Goal: Task Accomplishment & Management: Manage account settings

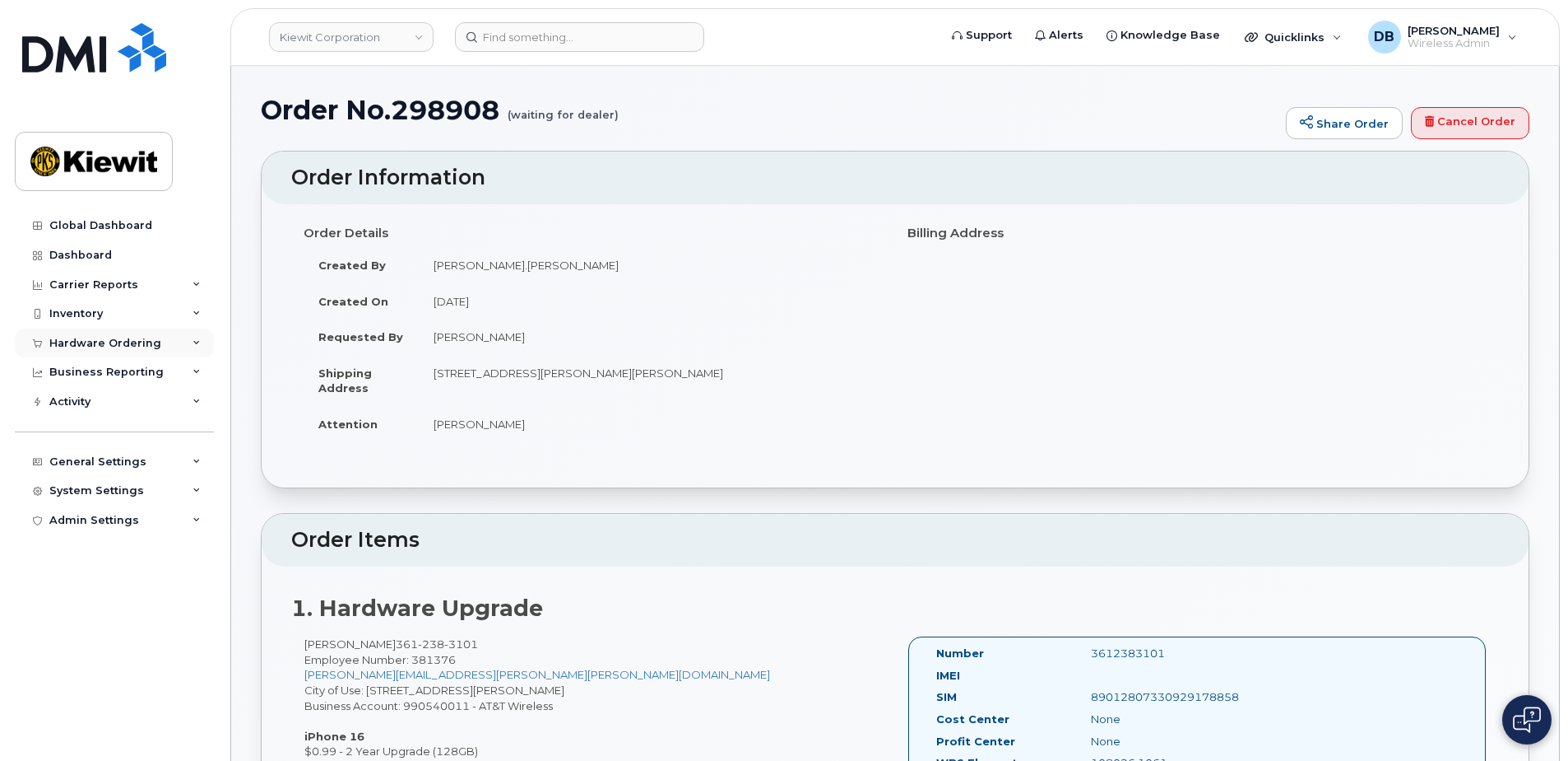
click at [95, 338] on div "Hardware Ordering" at bounding box center [105, 343] width 112 height 13
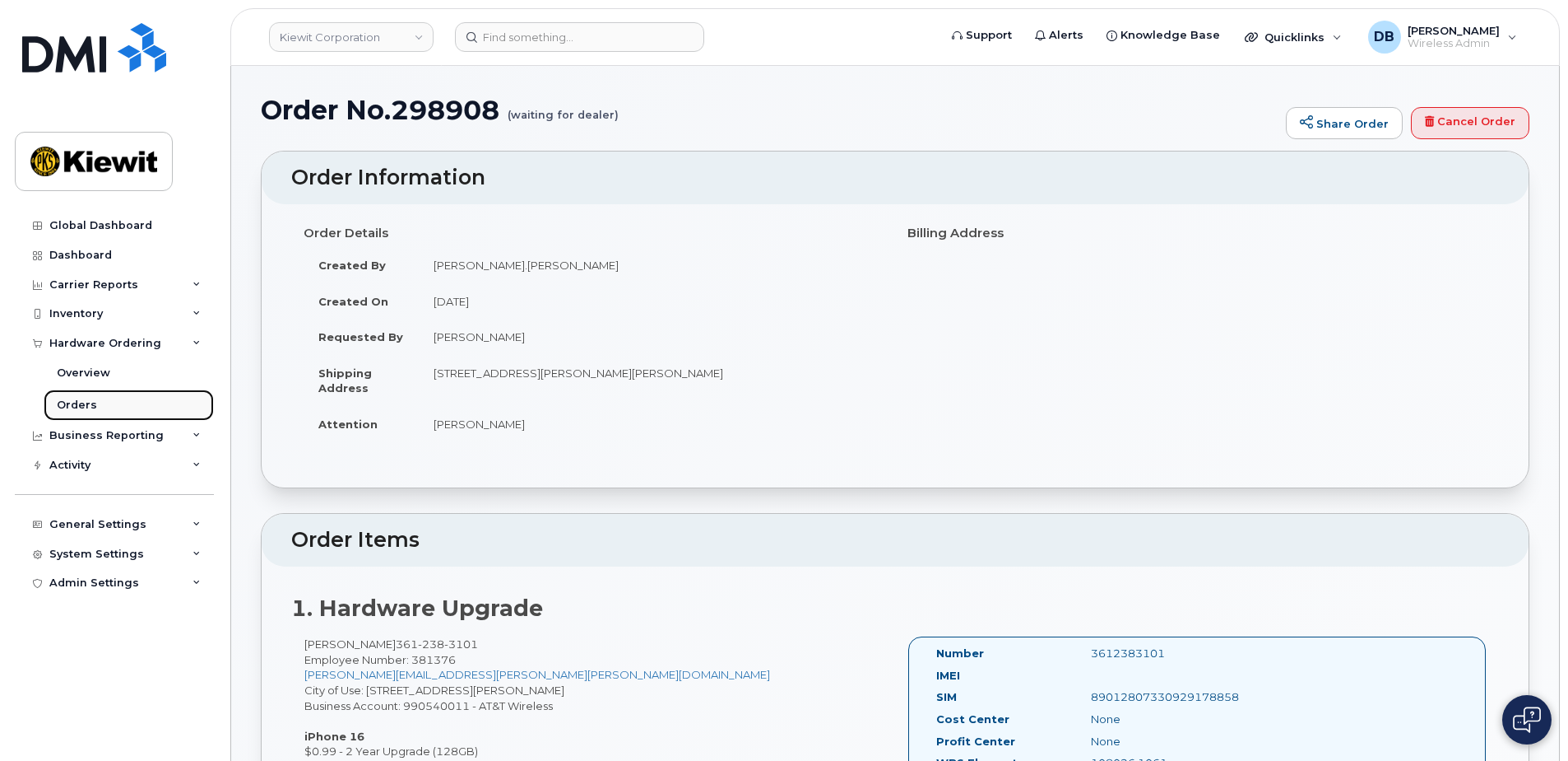
click at [88, 404] on div "Orders" at bounding box center [76, 405] width 40 height 15
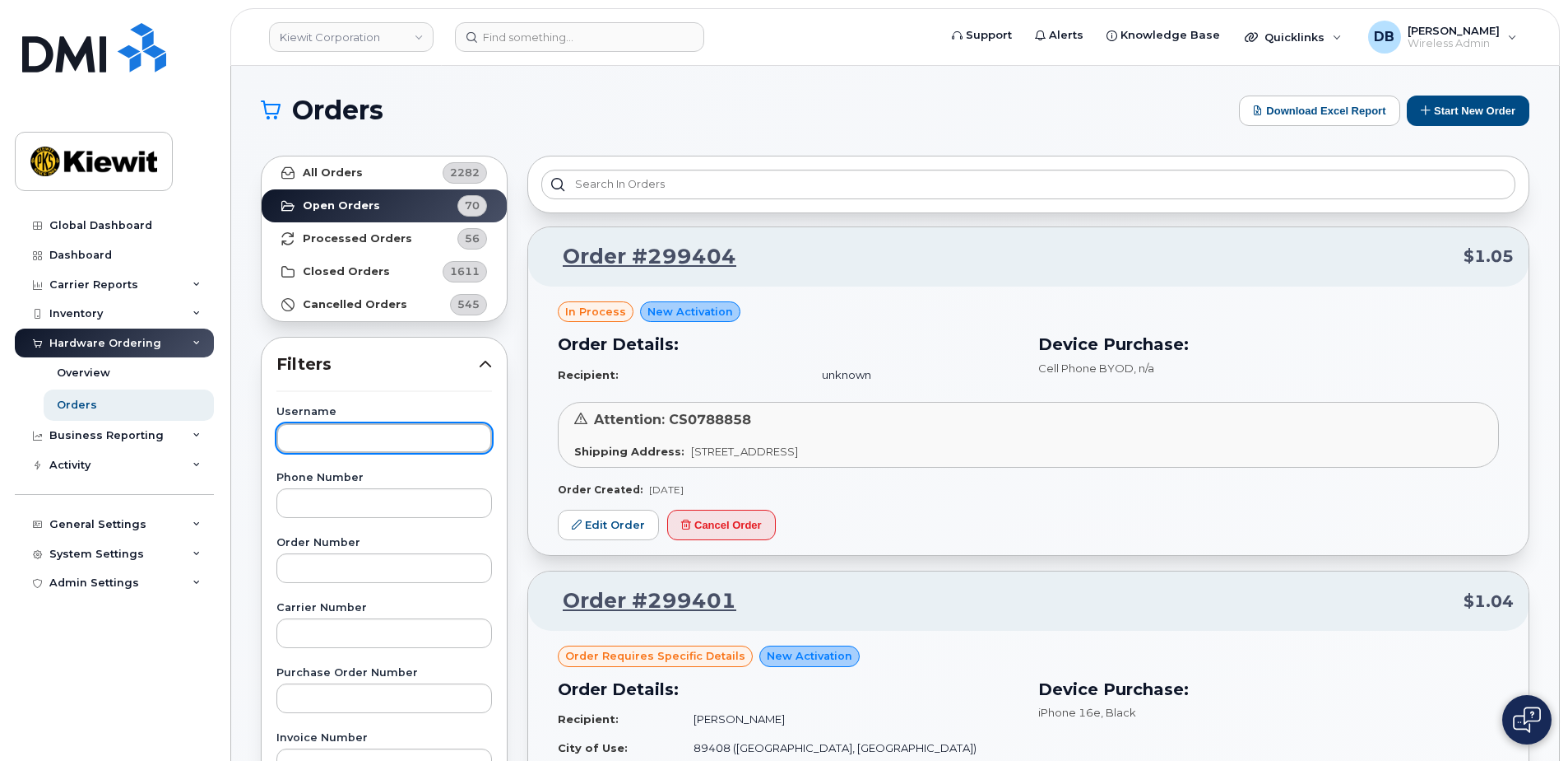
click at [322, 447] on input "text" at bounding box center [384, 438] width 215 height 30
type input "erin good"
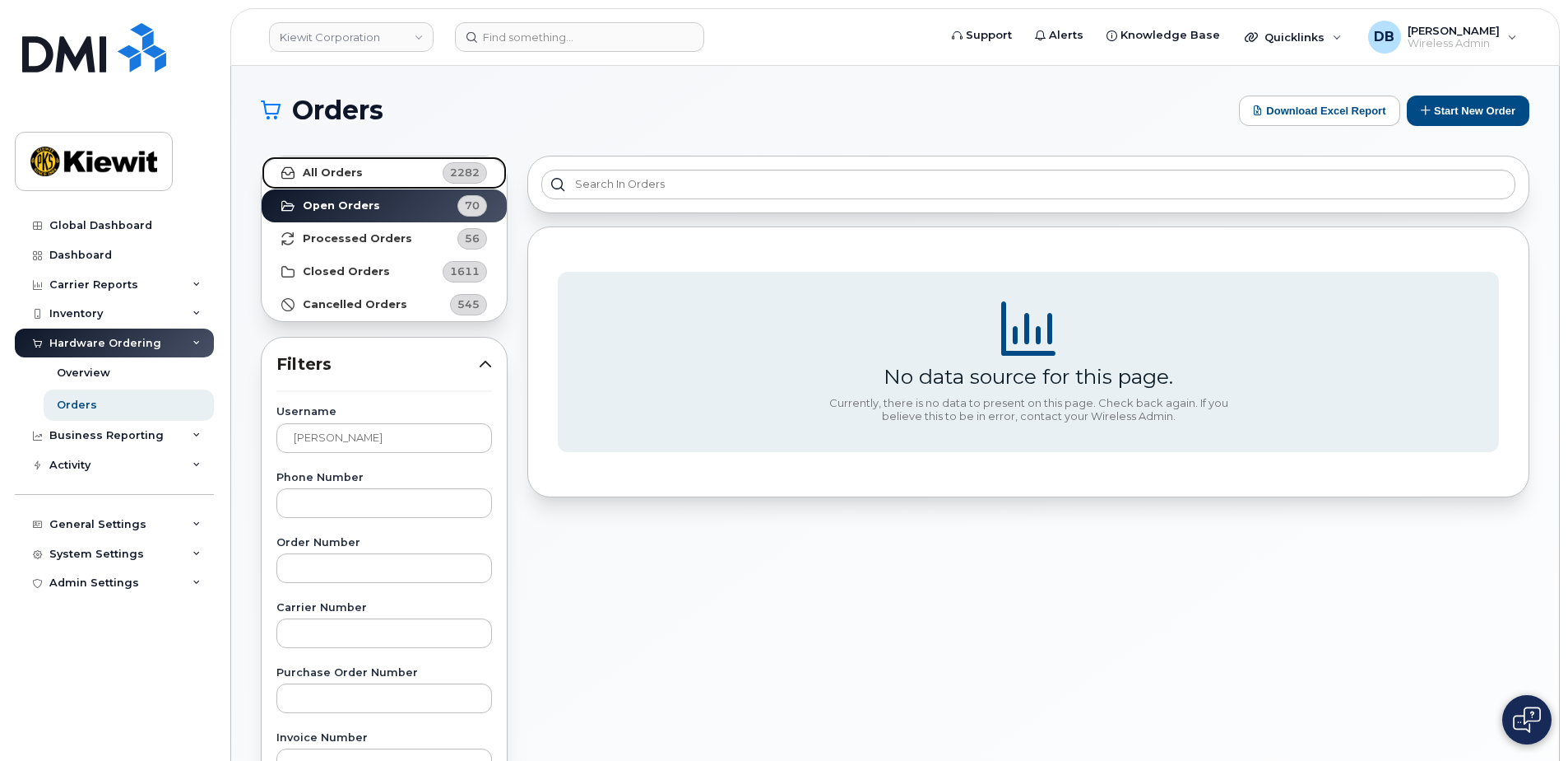
click at [342, 174] on strong "All Orders" at bounding box center [333, 173] width 60 height 13
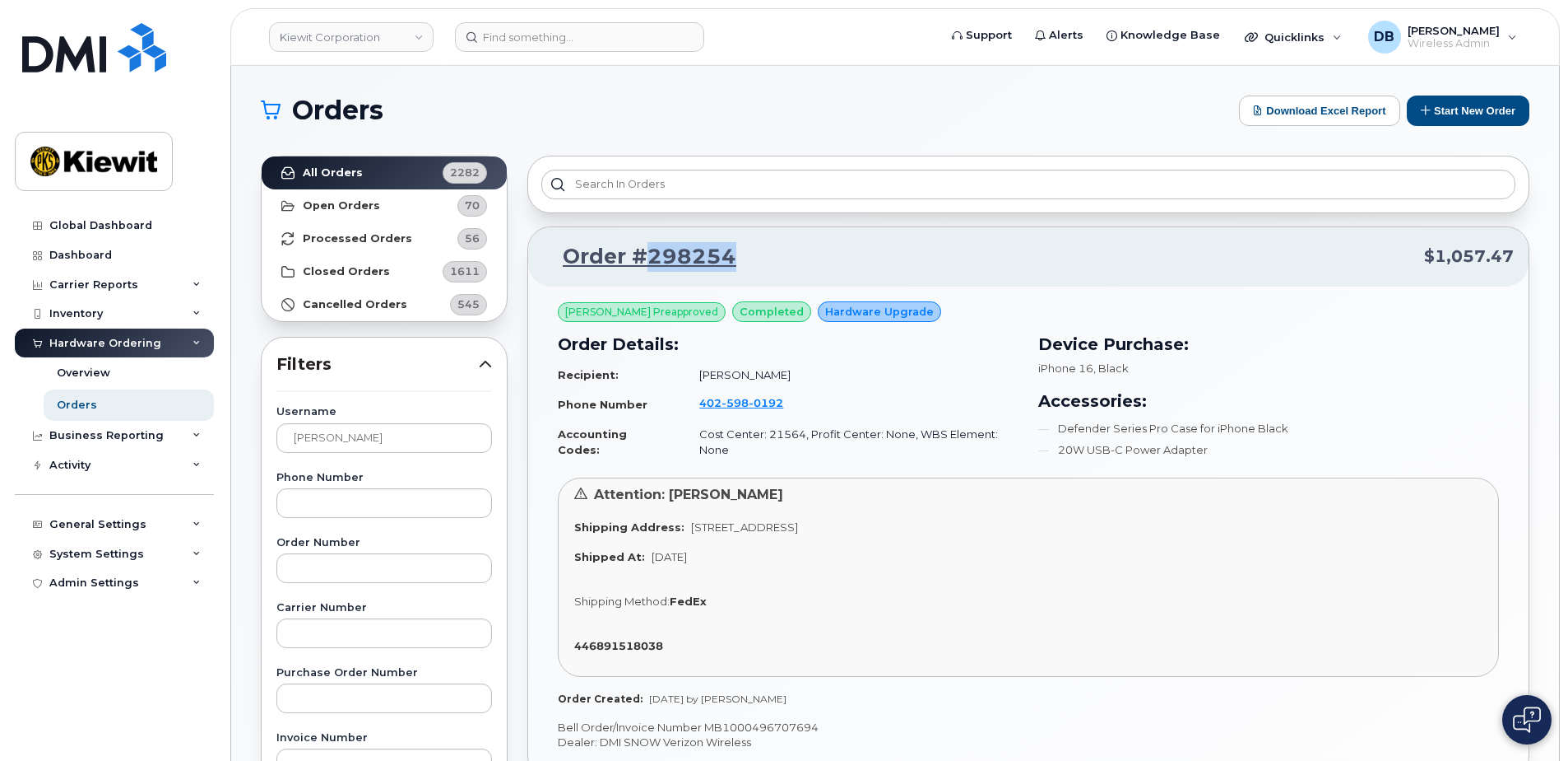
drag, startPoint x: 744, startPoint y: 259, endPoint x: 647, endPoint y: 258, distance: 97.0
click at [647, 258] on p "Order #298254 $1,057.47" at bounding box center [1029, 257] width 971 height 30
copy link "298254"
click at [1044, 105] on h1 "Orders" at bounding box center [746, 110] width 970 height 26
click at [130, 516] on div "General Settings" at bounding box center [115, 524] width 199 height 30
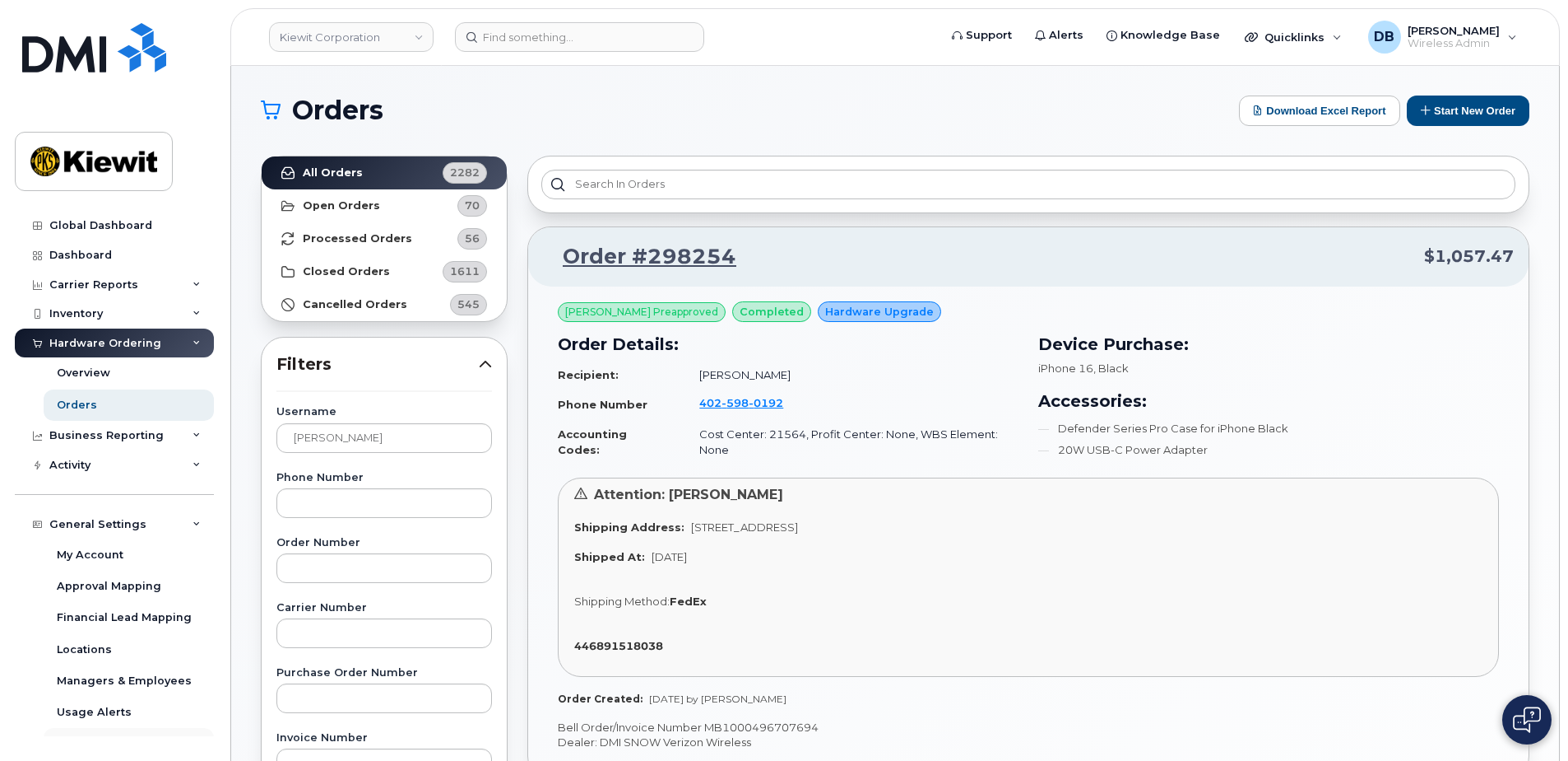
scroll to position [114, 0]
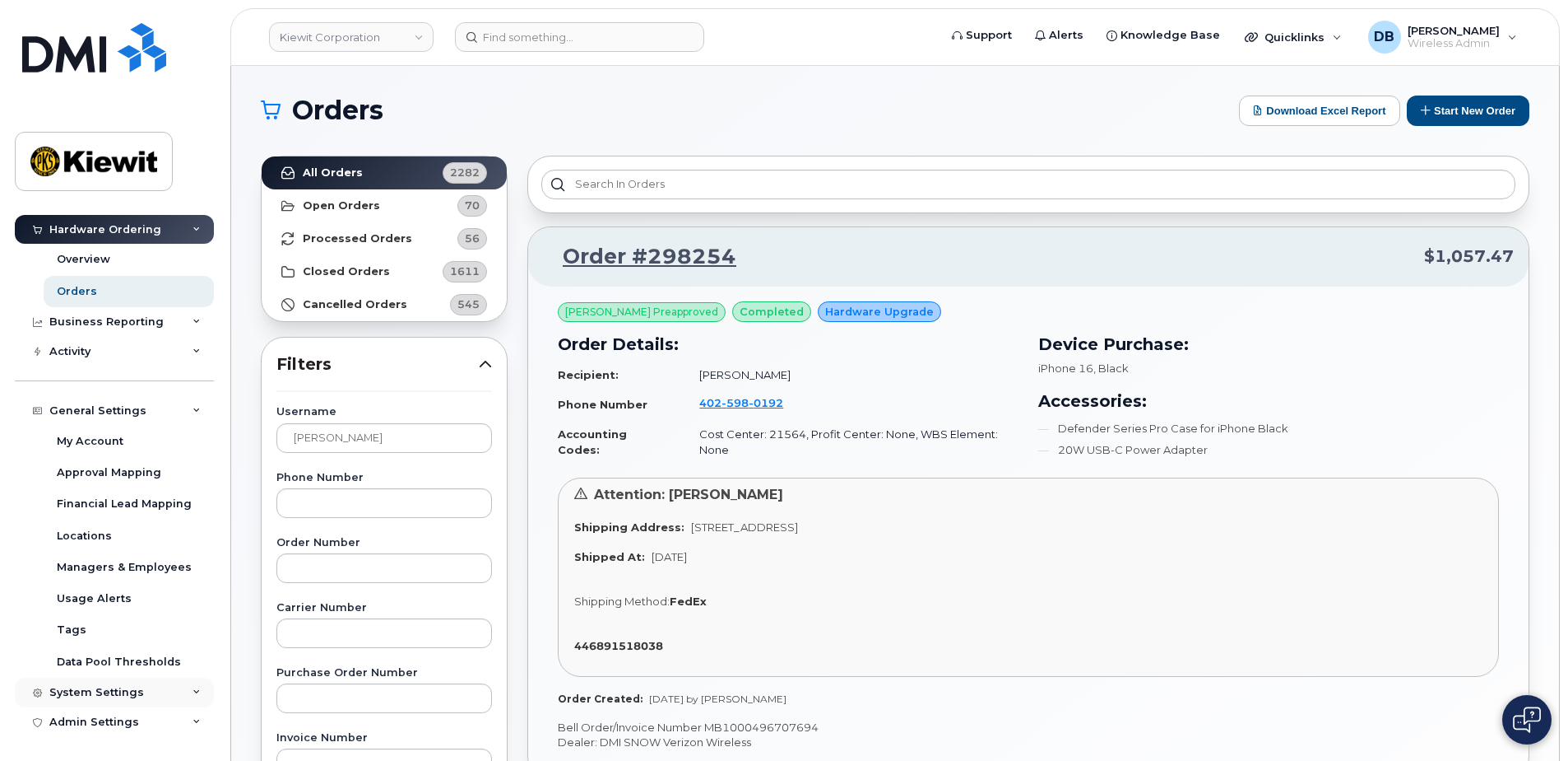
click at [76, 691] on div "System Settings" at bounding box center [97, 692] width 95 height 13
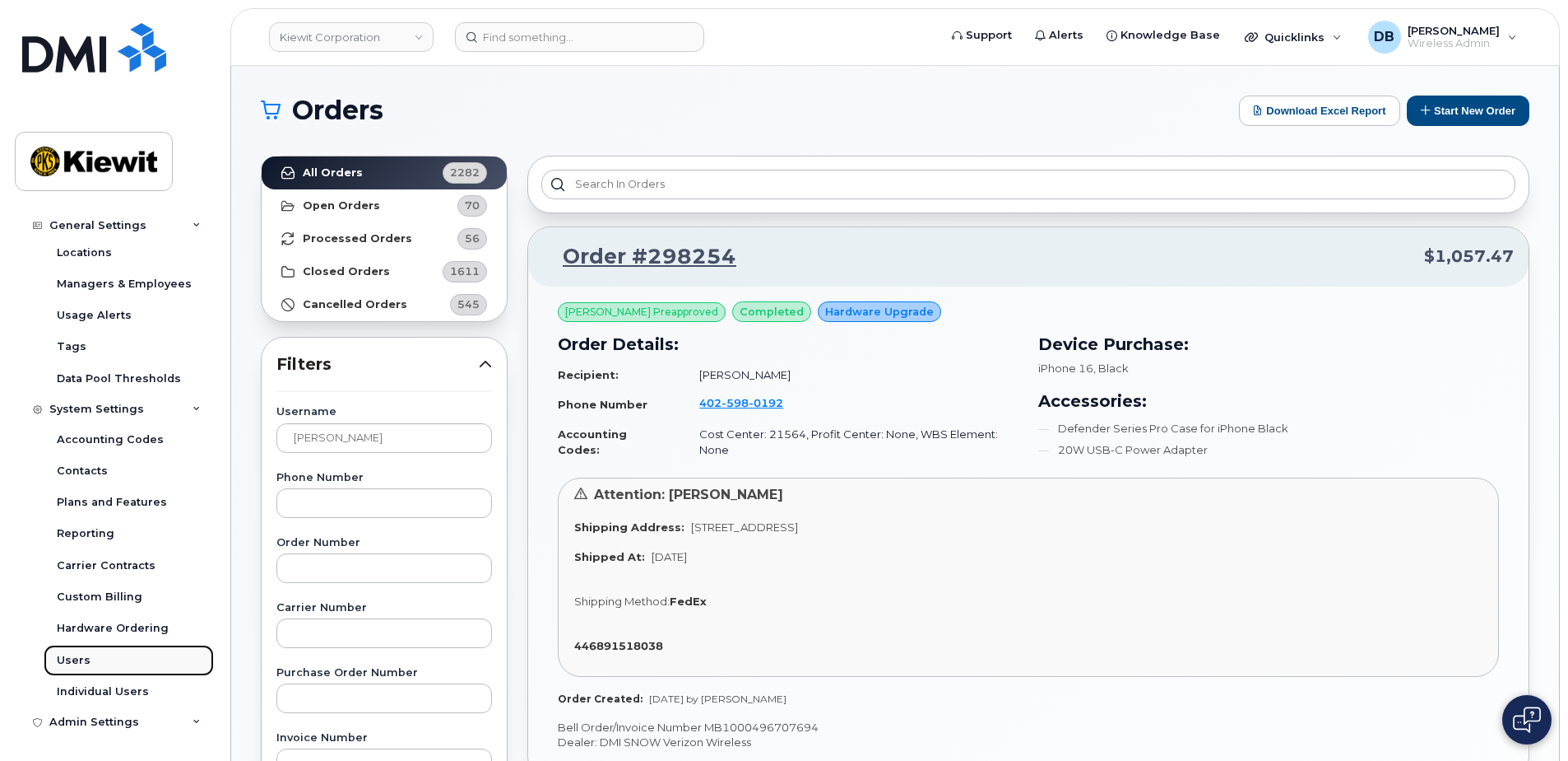
click at [74, 662] on div "Users" at bounding box center [74, 660] width 34 height 15
click at [77, 660] on div "Users" at bounding box center [74, 660] width 34 height 15
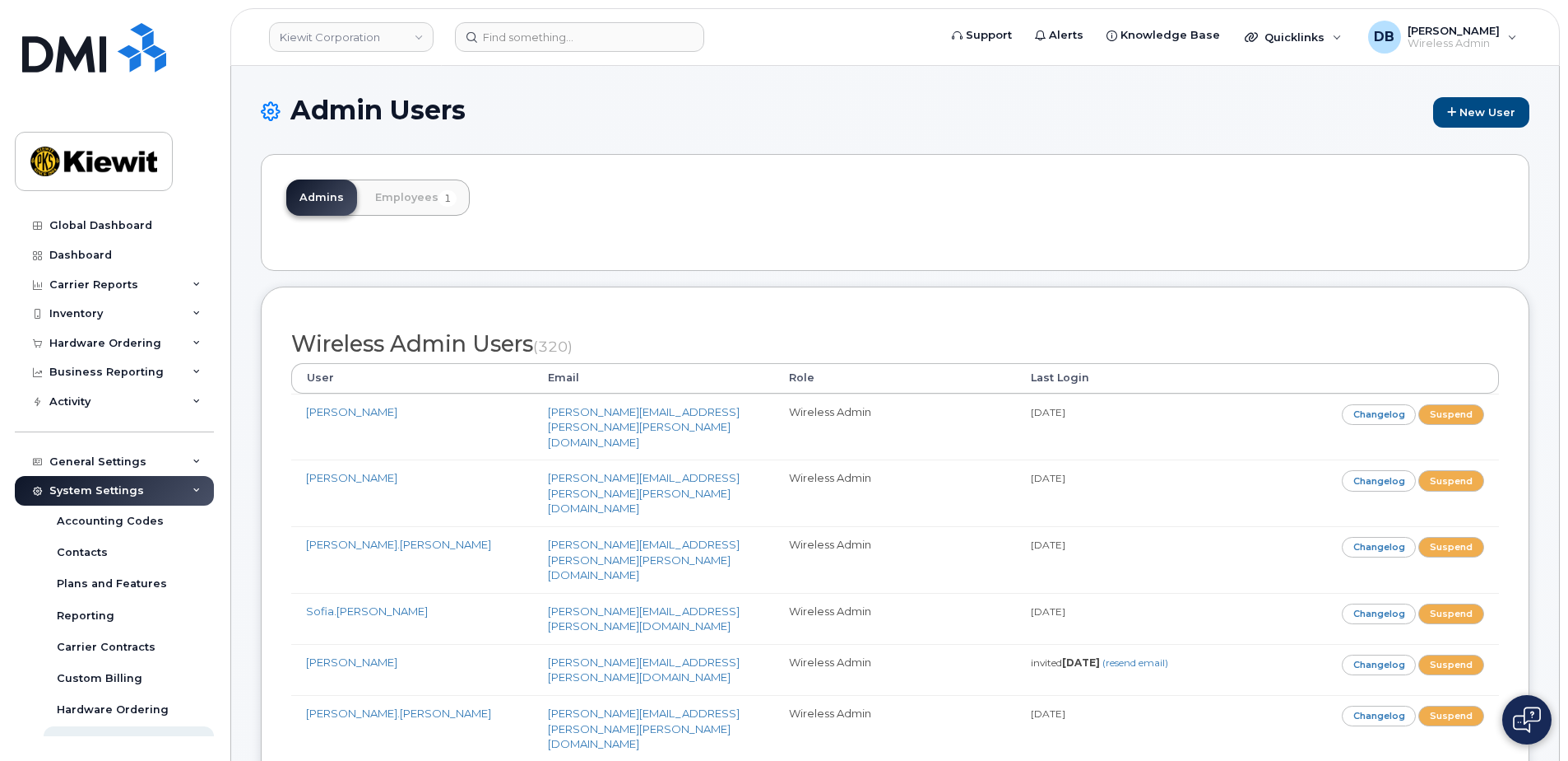
scroll to position [10520, 0]
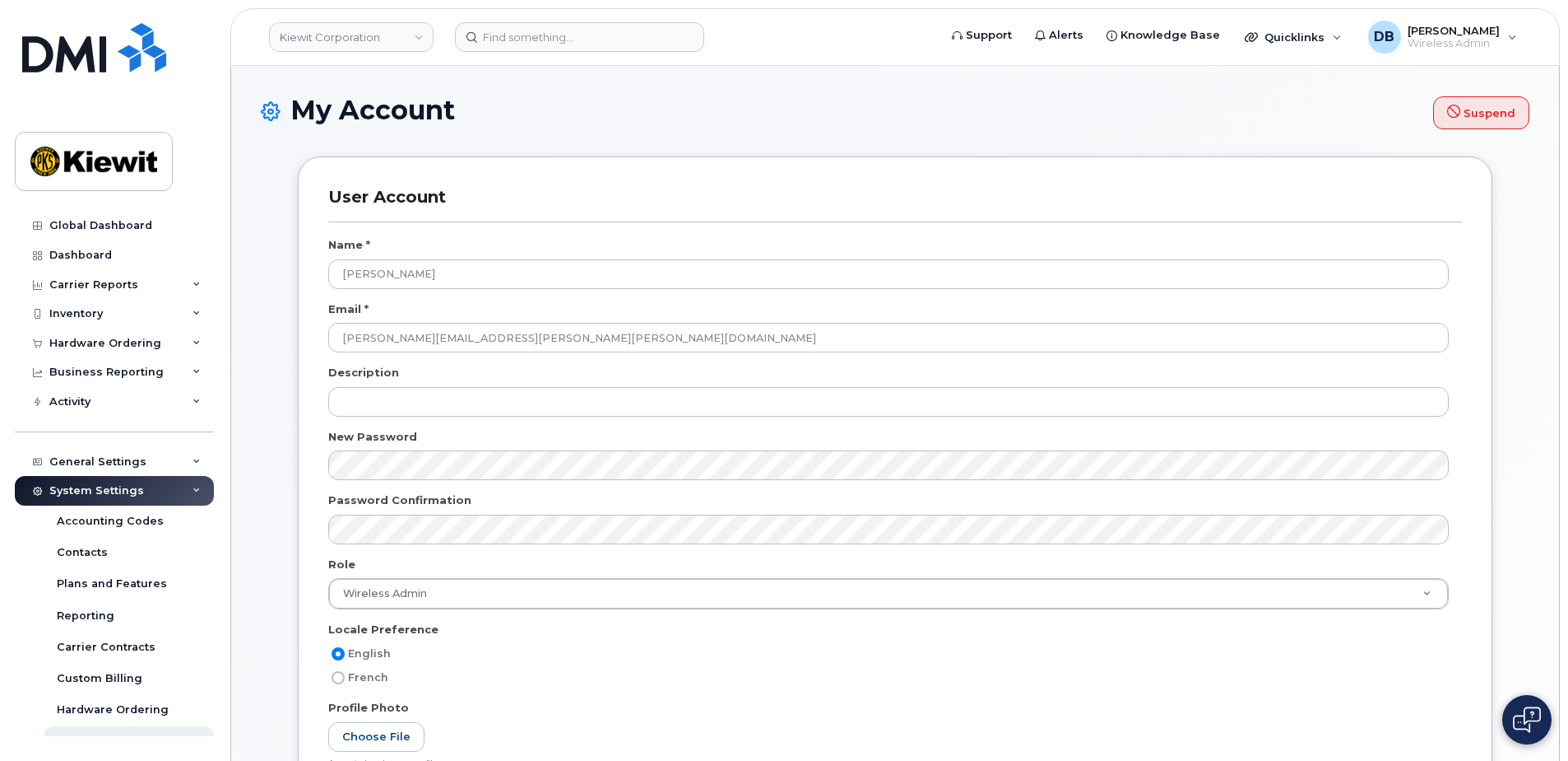
select select
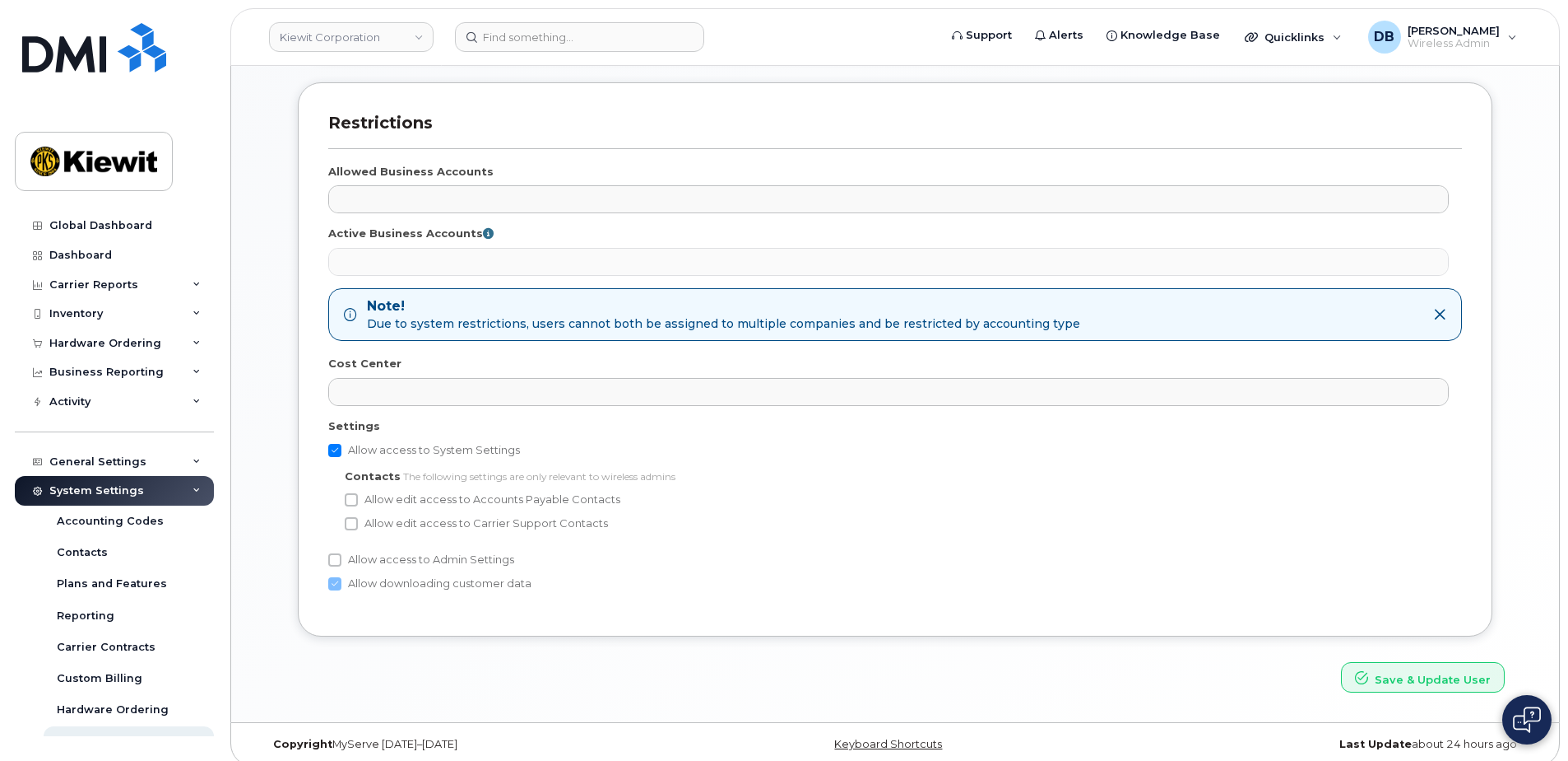
scroll to position [769, 0]
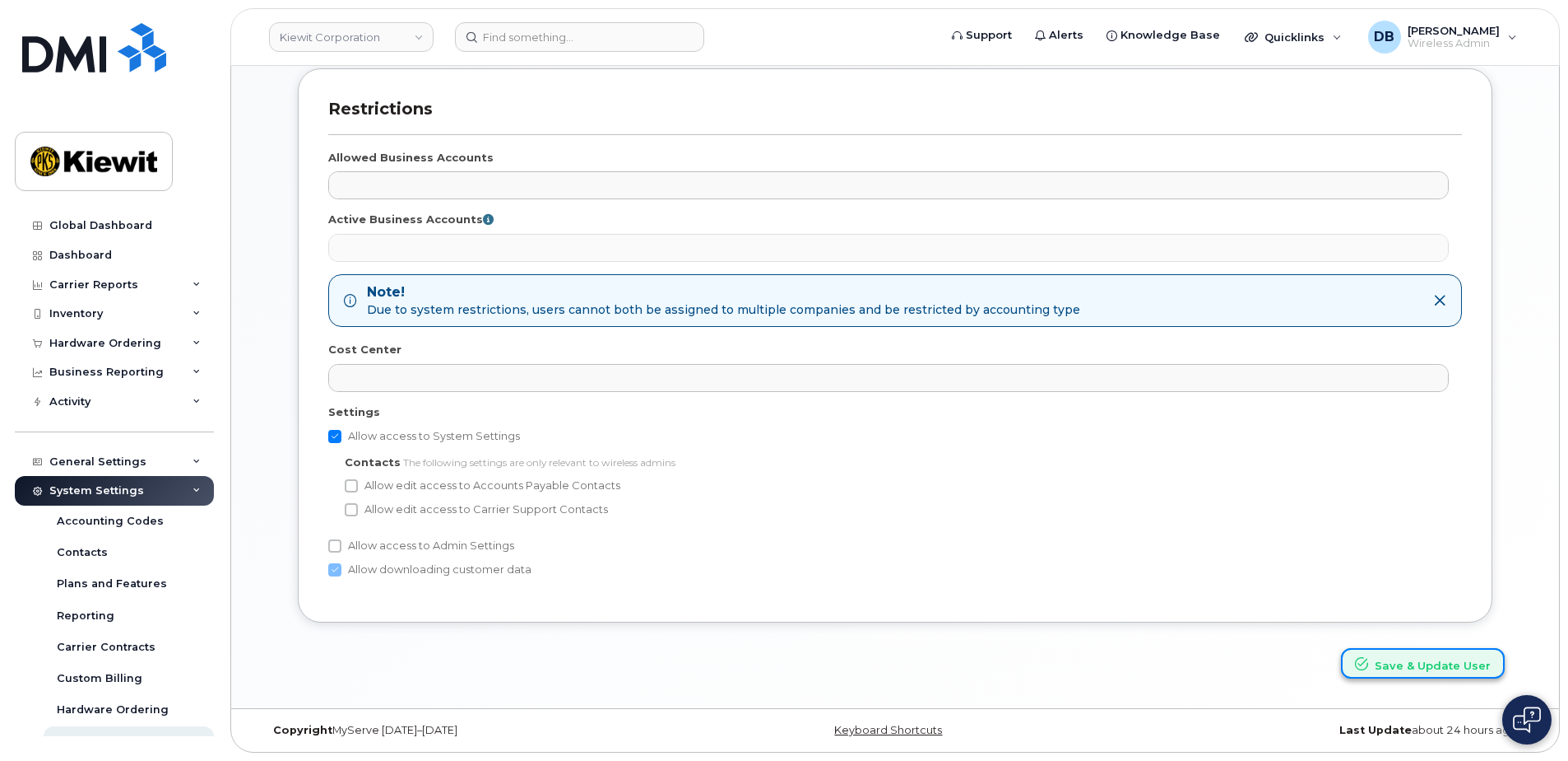
click at [1448, 666] on button "Save & Update User" at bounding box center [1424, 663] width 164 height 31
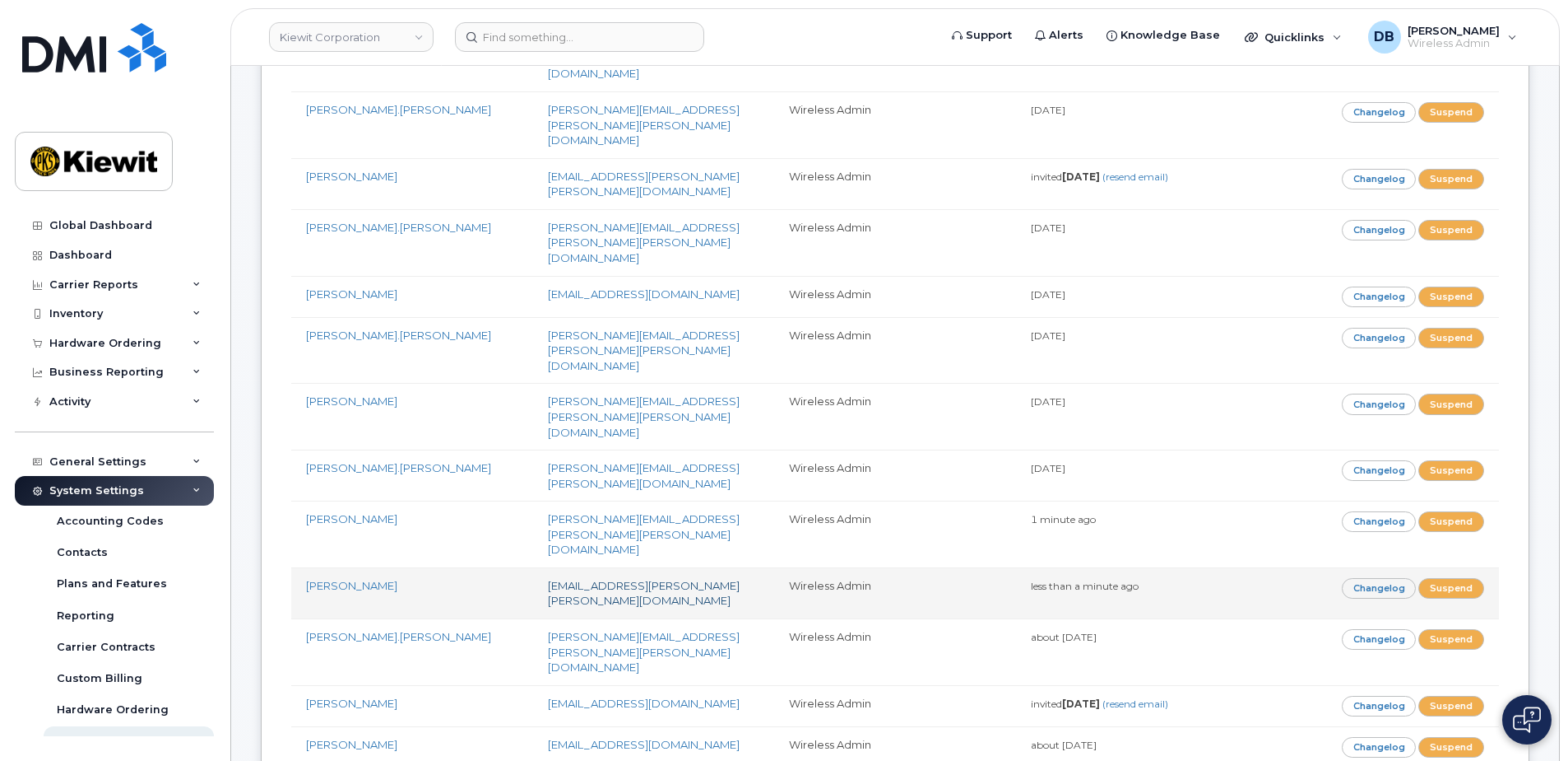
scroll to position [823, 0]
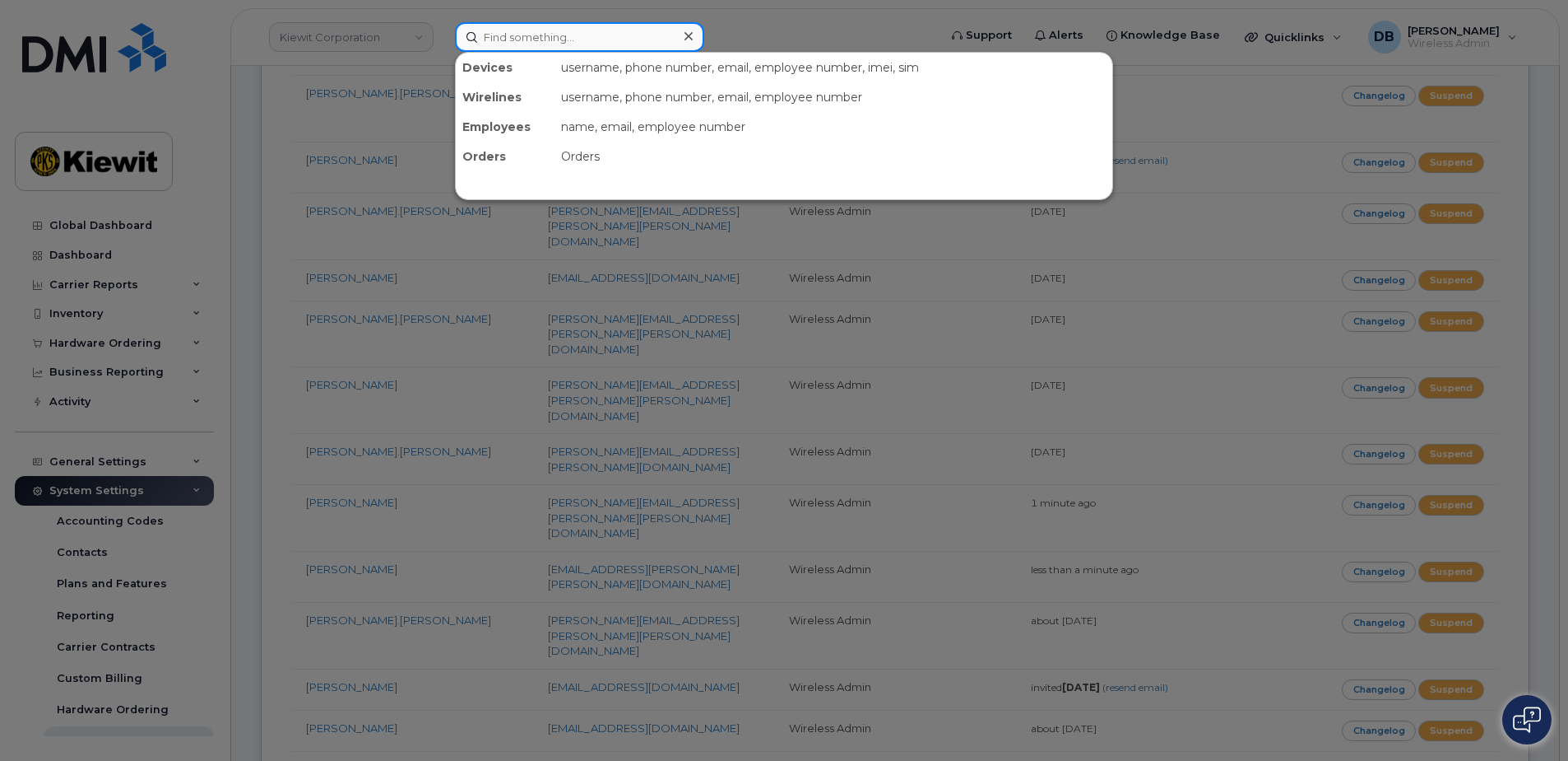
click at [603, 42] on input at bounding box center [579, 37] width 249 height 30
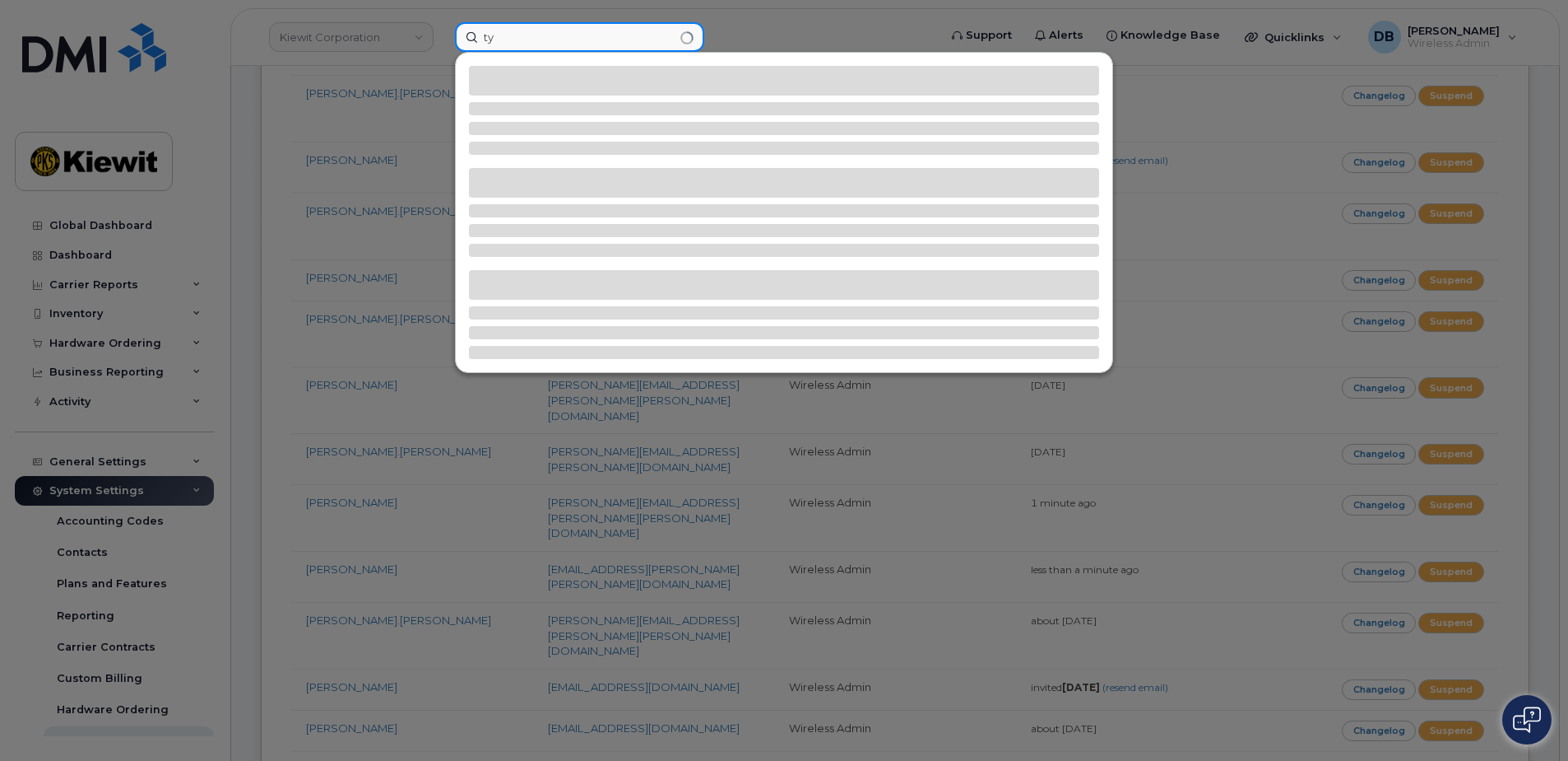
type input "t"
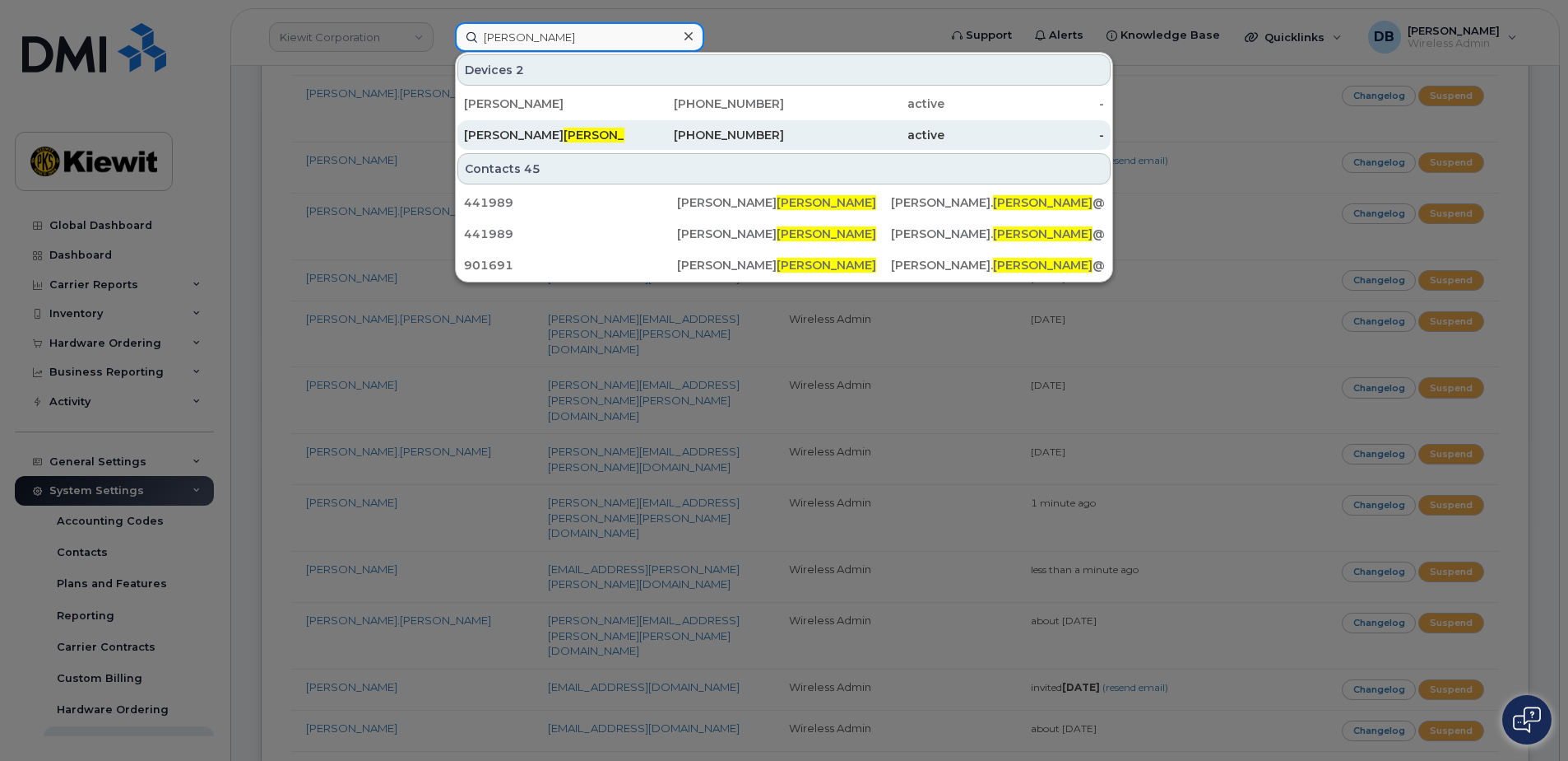
type input "trahan"
click at [564, 136] on span "Trahan" at bounding box center [613, 135] width 100 height 15
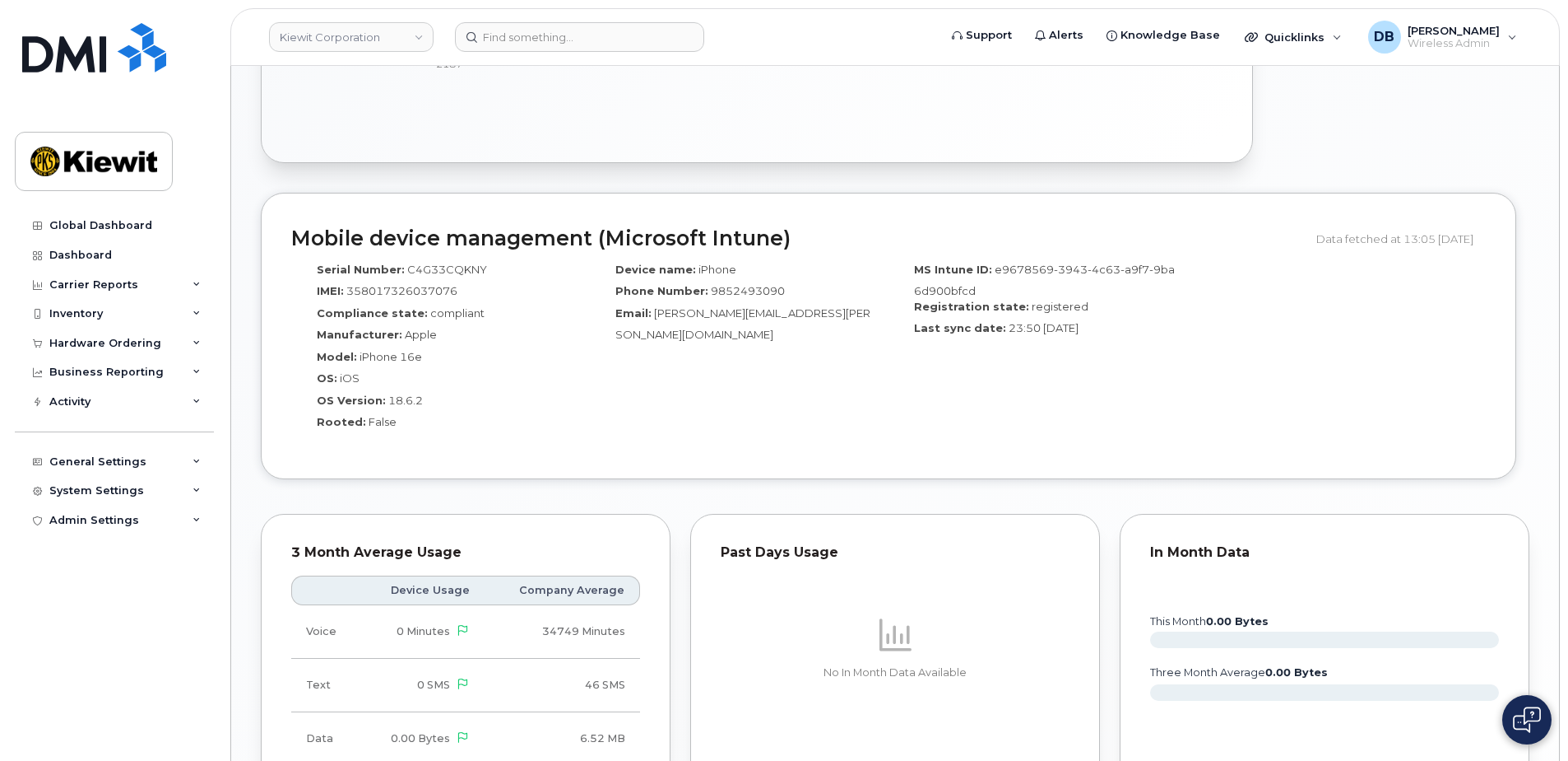
scroll to position [988, 0]
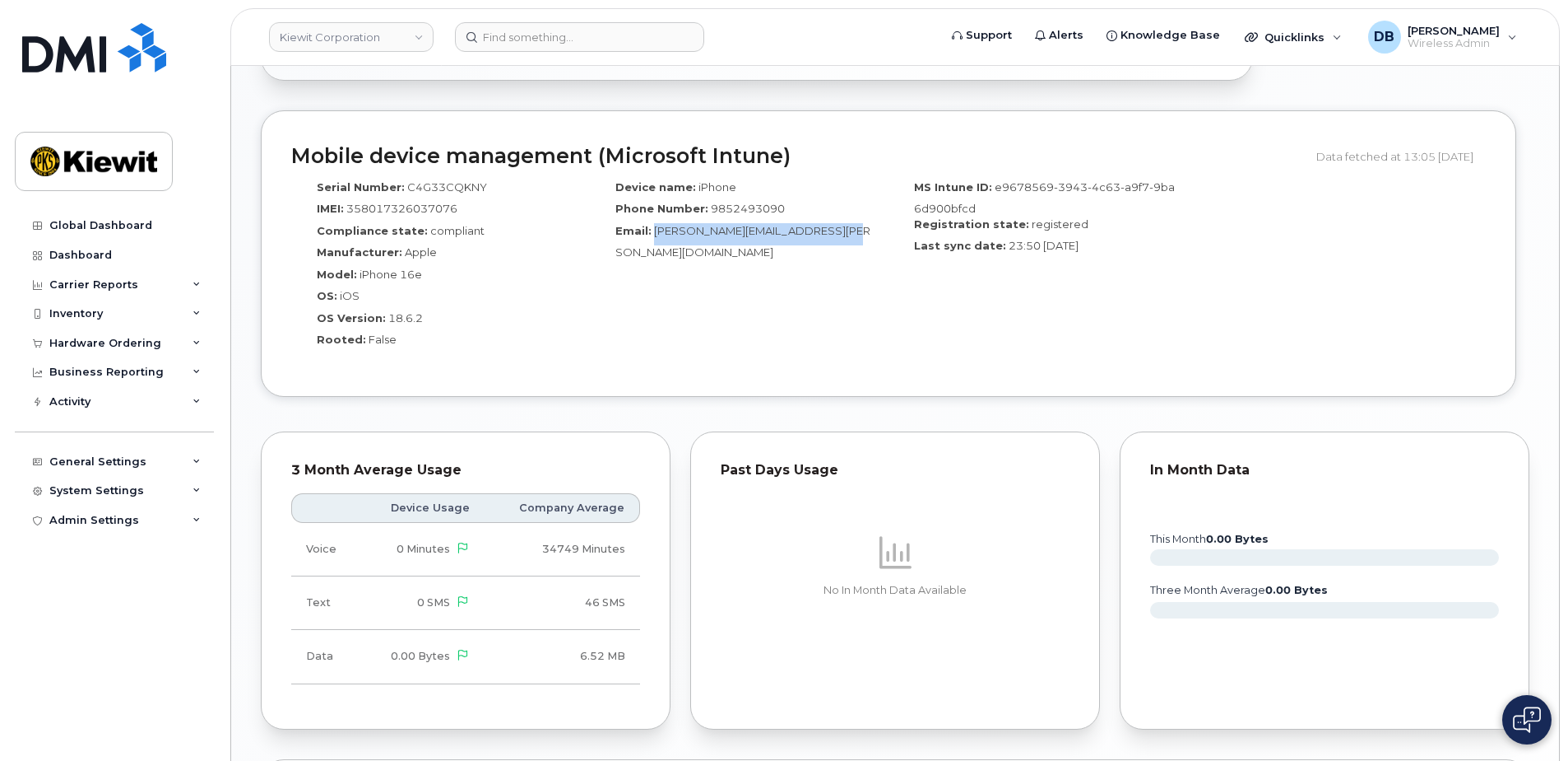
drag, startPoint x: 847, startPoint y: 234, endPoint x: 654, endPoint y: 228, distance: 193.1
click at [654, 228] on span "[PERSON_NAME][EMAIL_ADDRESS][PERSON_NAME][DOMAIN_NAME]" at bounding box center [743, 242] width 255 height 35
click at [407, 102] on div "Order #297263 — completed Tags List Add tags Add Note [PHONE_NUMBER] Last updat…" at bounding box center [895, 116] width 1269 height 1900
